Goal: Information Seeking & Learning: Learn about a topic

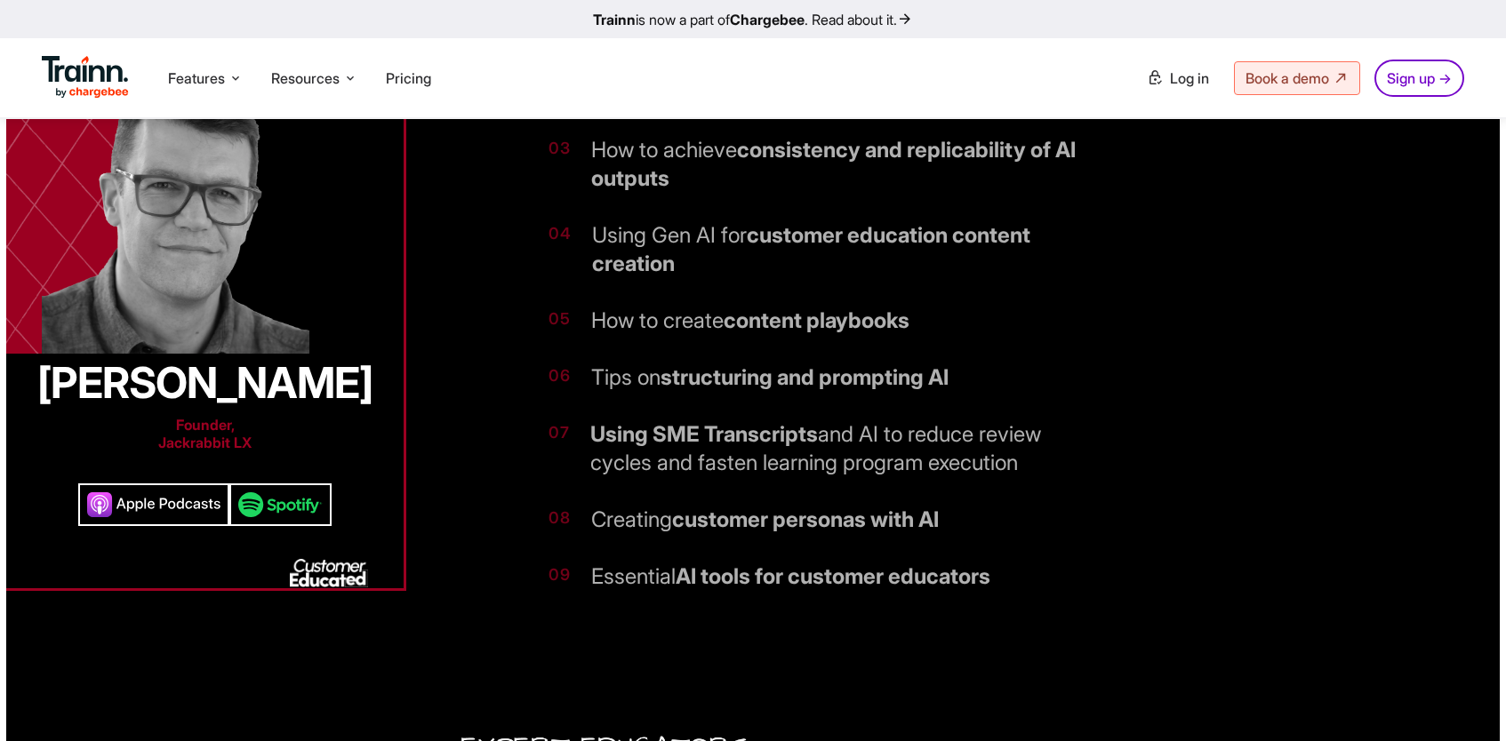
scroll to position [323, 0]
